Goal: Task Accomplishment & Management: Manage account settings

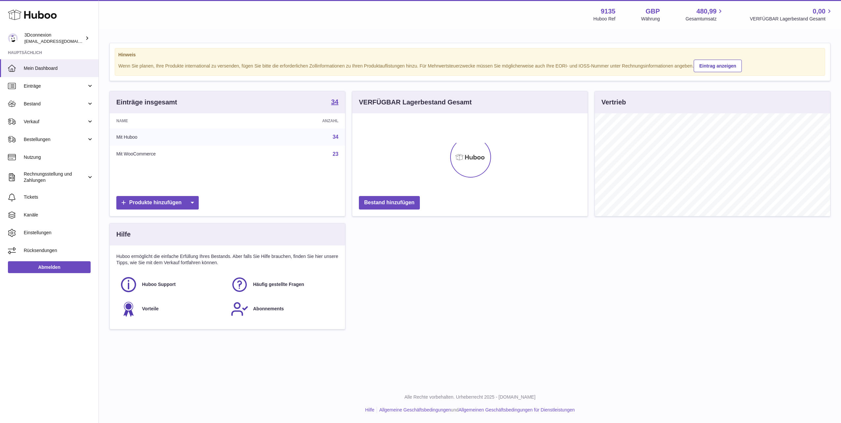
scroll to position [329440, 329308]
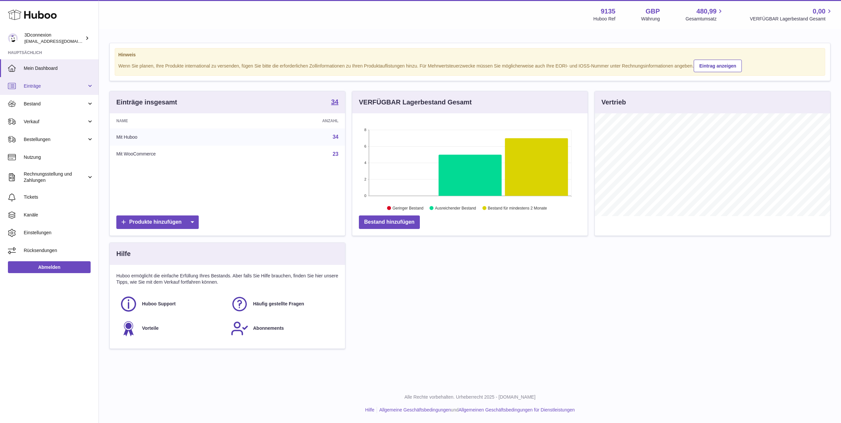
click at [62, 92] on link "Einträge" at bounding box center [49, 86] width 99 height 18
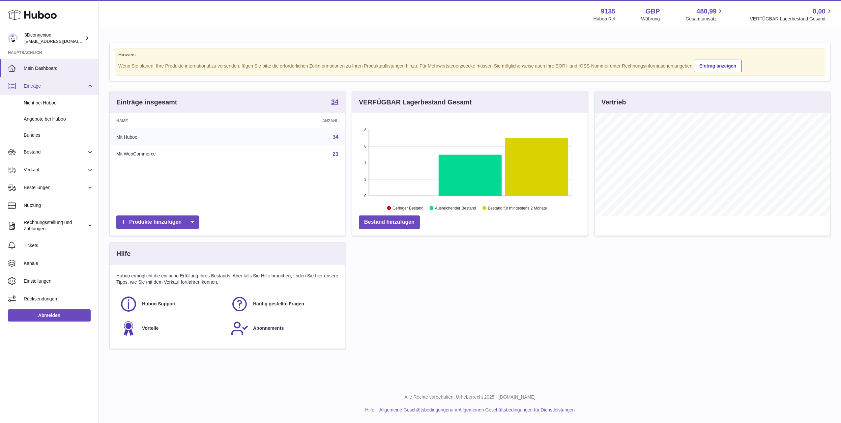
click at [50, 89] on span "Einträge" at bounding box center [55, 86] width 63 height 6
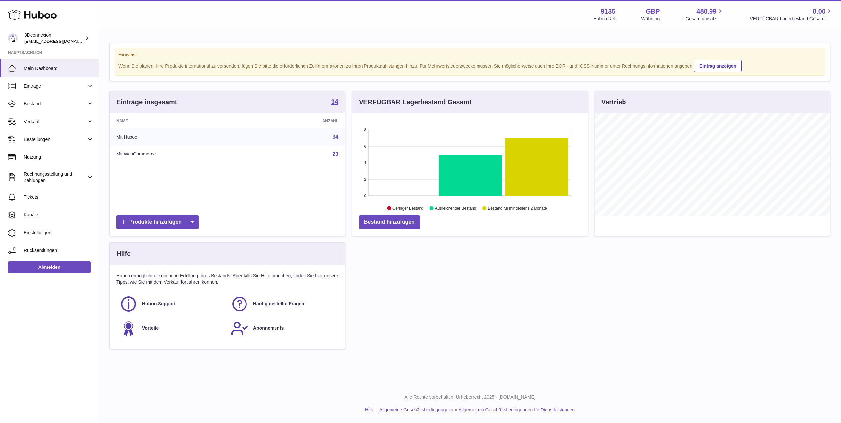
click at [48, 114] on link "Verkauf" at bounding box center [49, 122] width 99 height 18
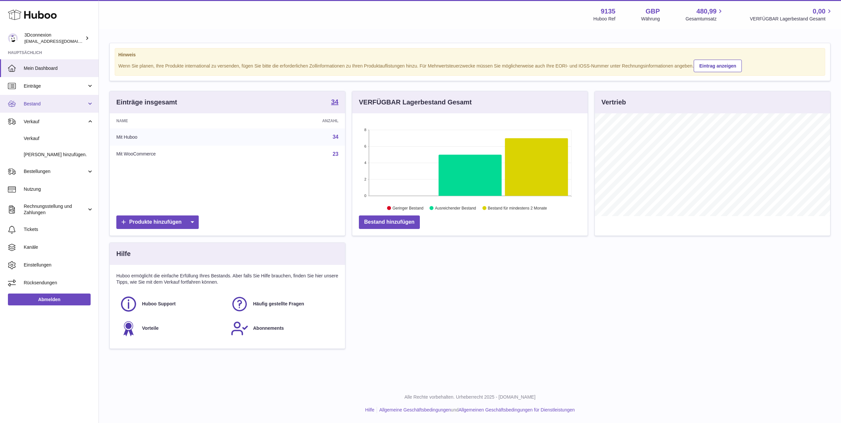
click at [47, 105] on span "Bestand" at bounding box center [55, 104] width 63 height 6
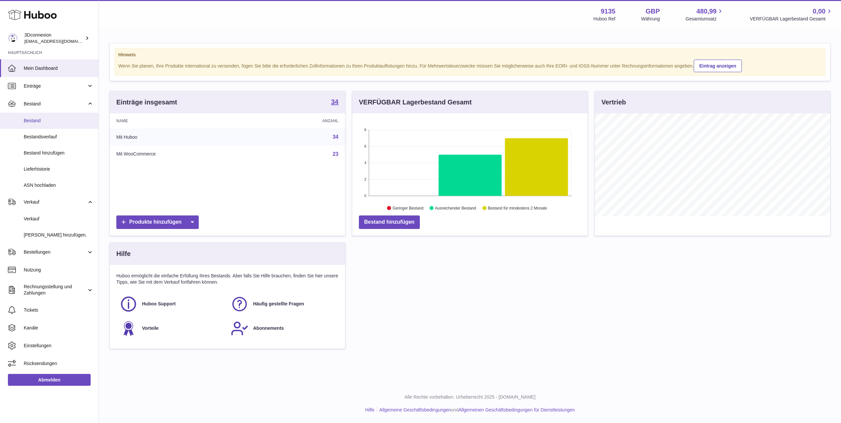
click at [54, 122] on span "Bestand" at bounding box center [59, 121] width 70 height 6
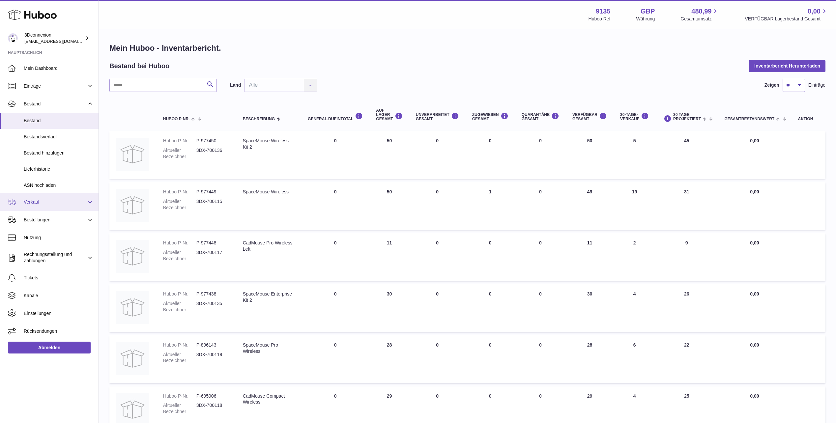
click at [43, 205] on span "Verkauf" at bounding box center [55, 202] width 63 height 6
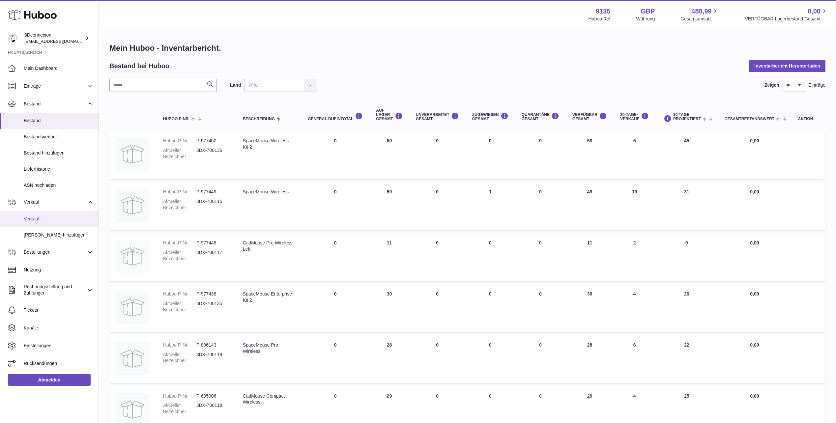
click at [44, 220] on span "Verkauf" at bounding box center [59, 219] width 70 height 6
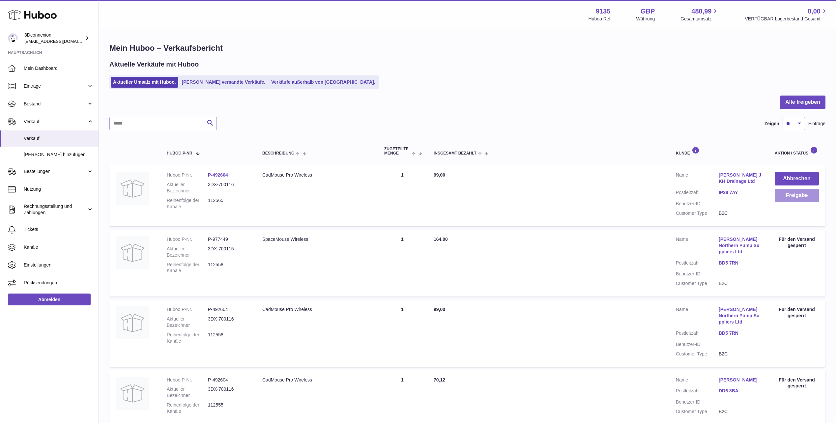
click at [808, 195] on button "Freigabe" at bounding box center [797, 196] width 44 height 14
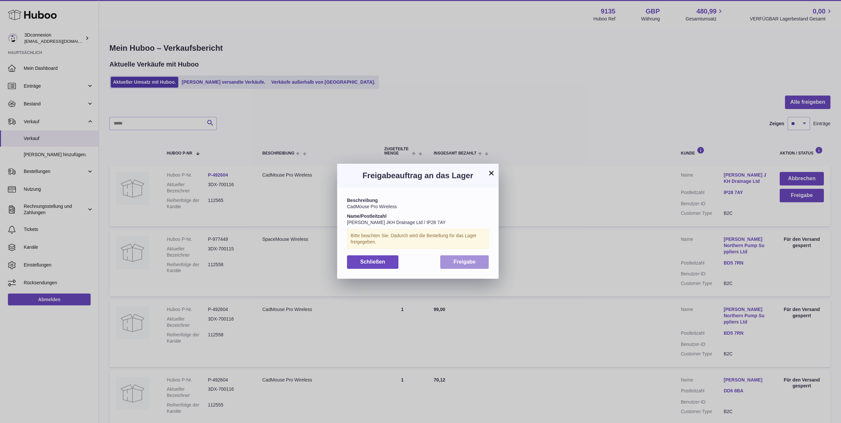
click at [457, 266] on button "Freigabe" at bounding box center [464, 262] width 48 height 14
